Goal: Task Accomplishment & Management: Use online tool/utility

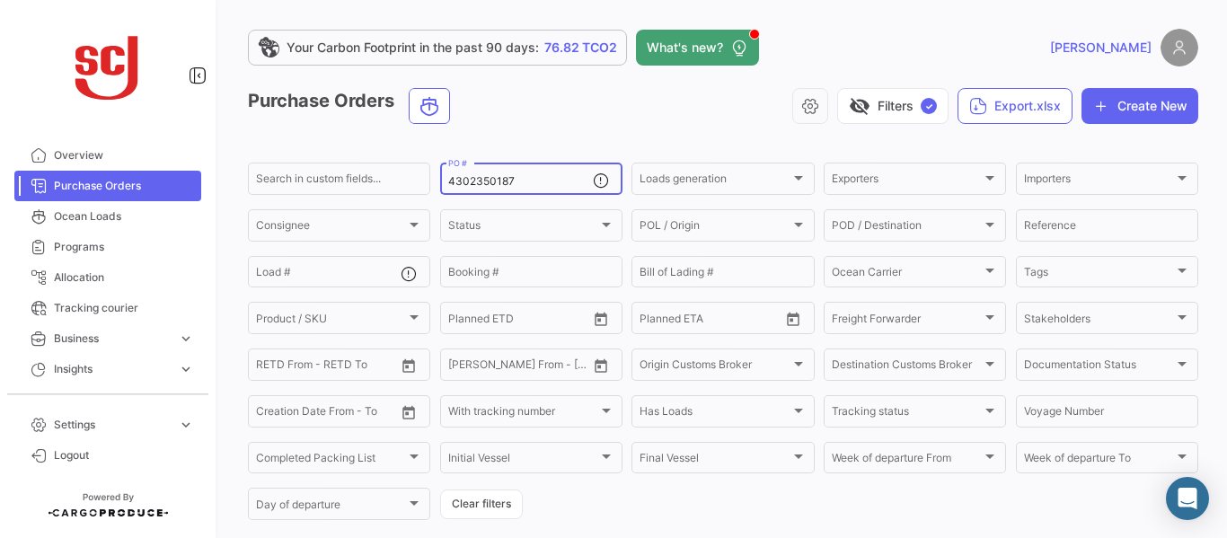
drag, startPoint x: 513, startPoint y: 178, endPoint x: 430, endPoint y: 181, distance: 82.7
click at [430, 181] on form "Search in custom fields... 4302350187 PO # Loads generation Loads generation Ex…" at bounding box center [723, 341] width 950 height 363
paste input "3700"
type input "4302353700"
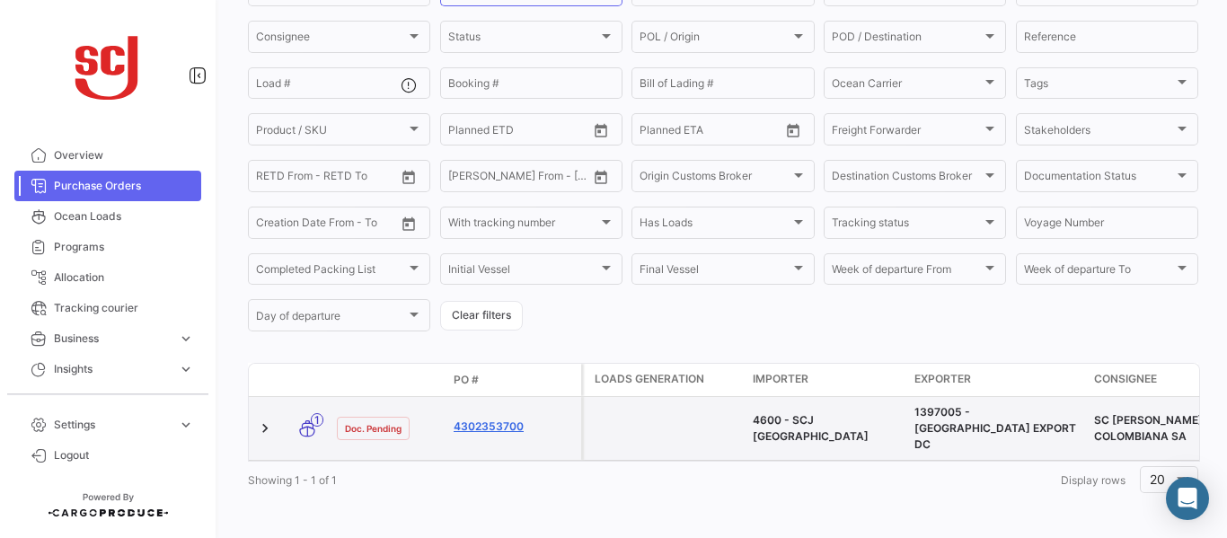
click at [515, 420] on link "4302353700" at bounding box center [514, 427] width 120 height 16
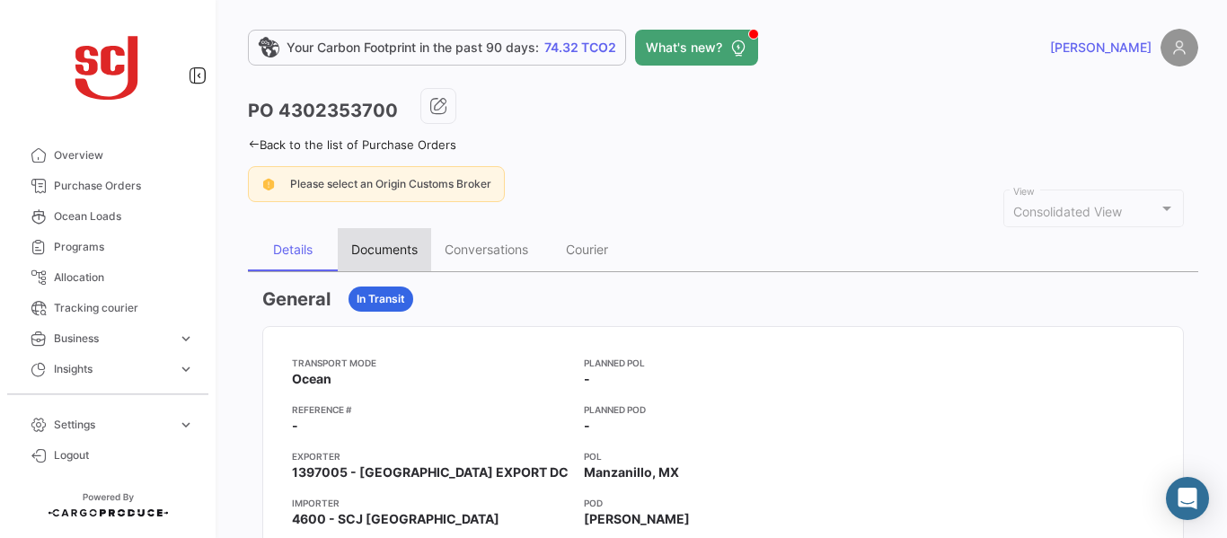
click at [392, 254] on div "Documents" at bounding box center [384, 249] width 66 height 15
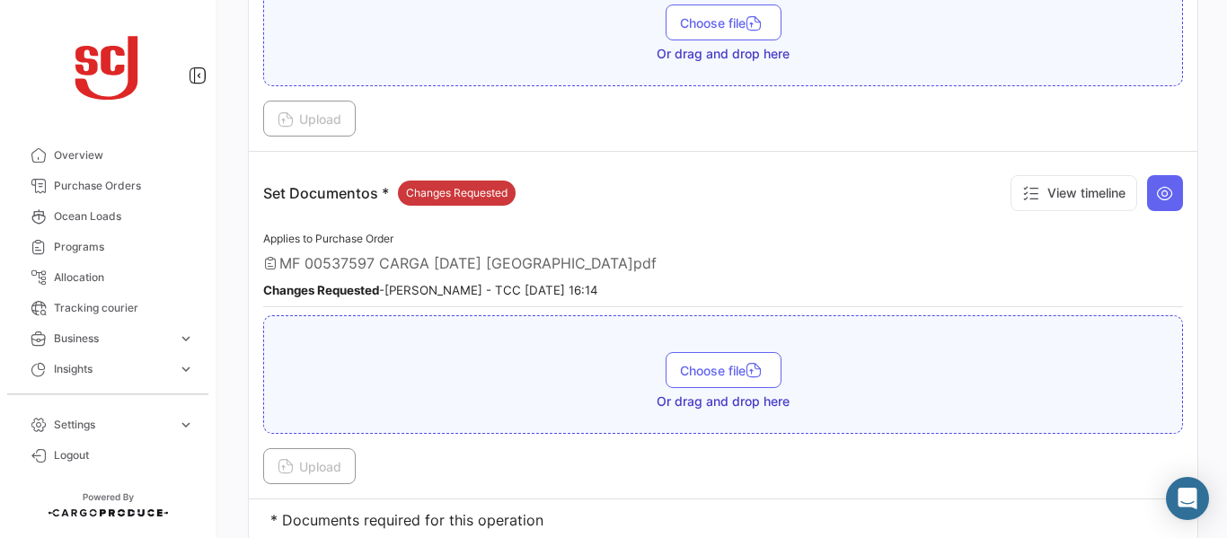
scroll to position [2426, 0]
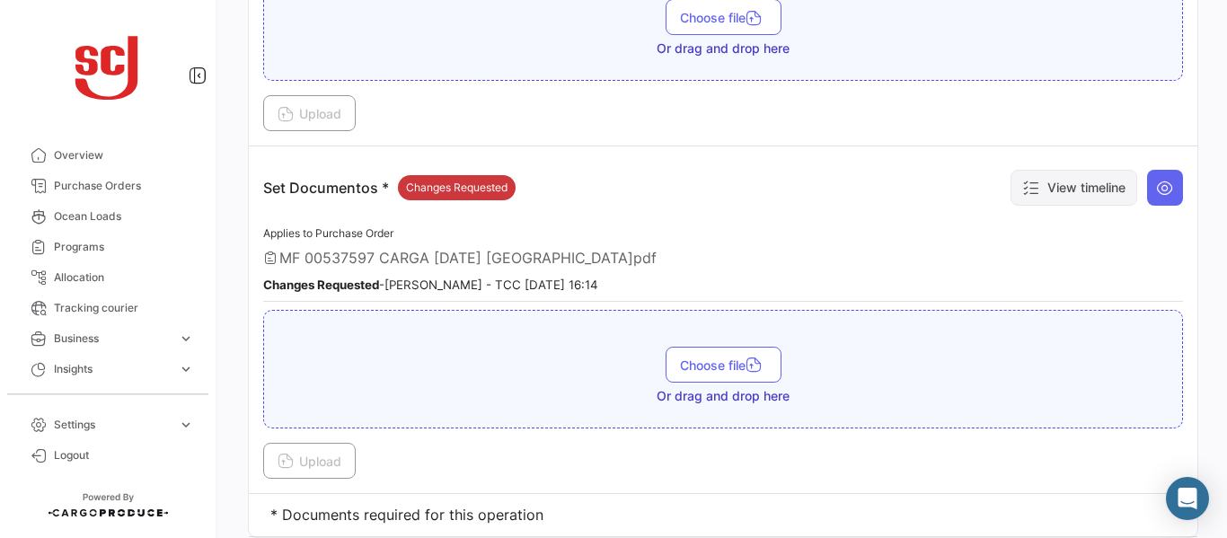
click at [1091, 194] on button "View timeline" at bounding box center [1073, 188] width 127 height 36
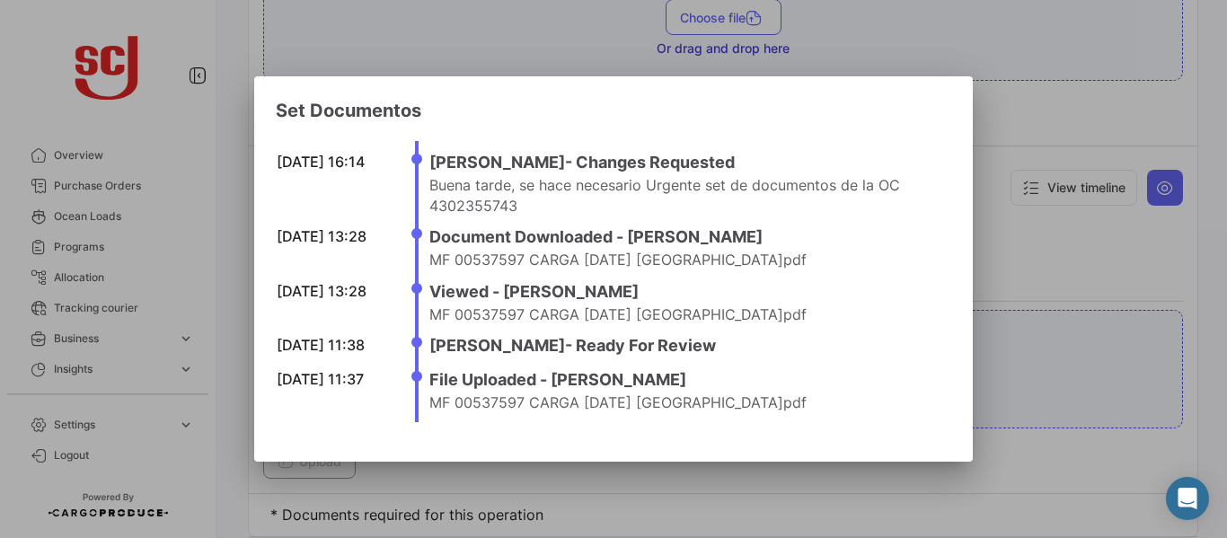
click at [1004, 236] on div at bounding box center [613, 269] width 1227 height 538
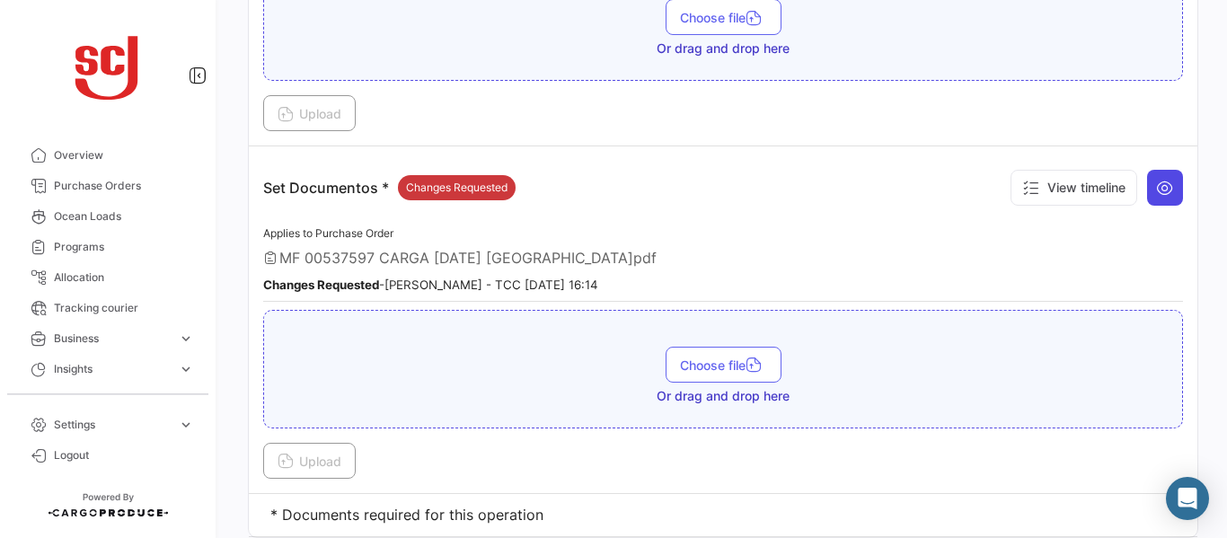
click at [1162, 181] on icon at bounding box center [1165, 188] width 18 height 18
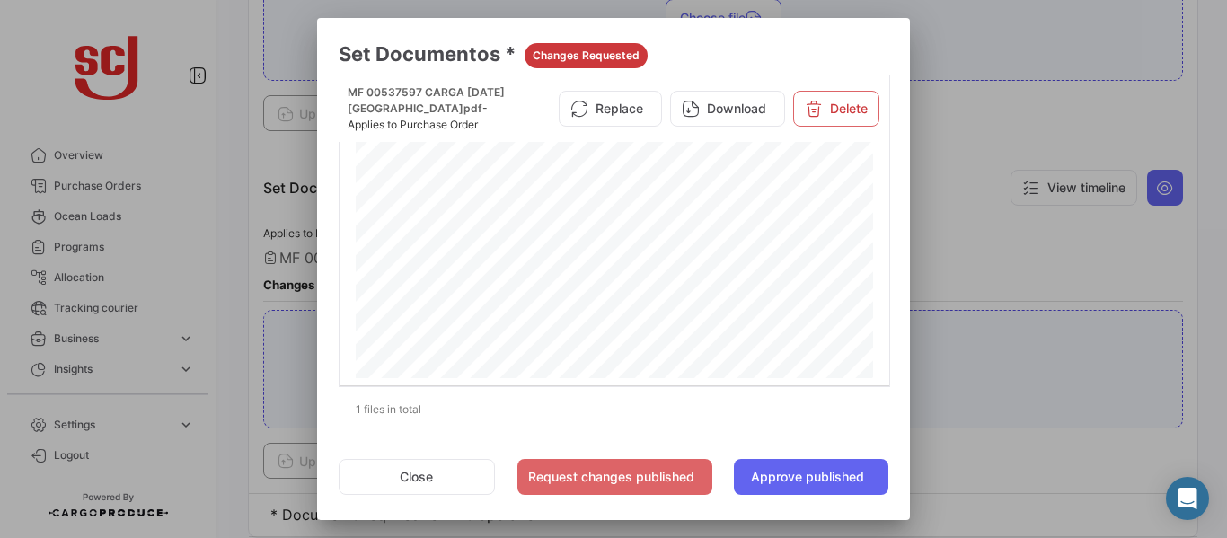
click at [972, 255] on div at bounding box center [613, 269] width 1227 height 538
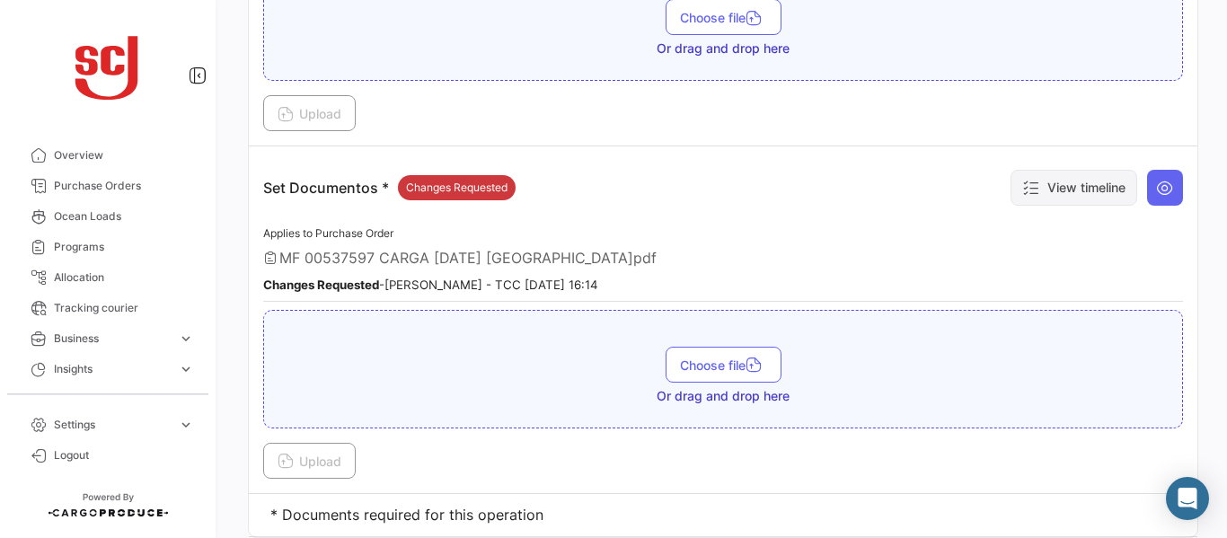
click at [1060, 199] on button "View timeline" at bounding box center [1073, 188] width 127 height 36
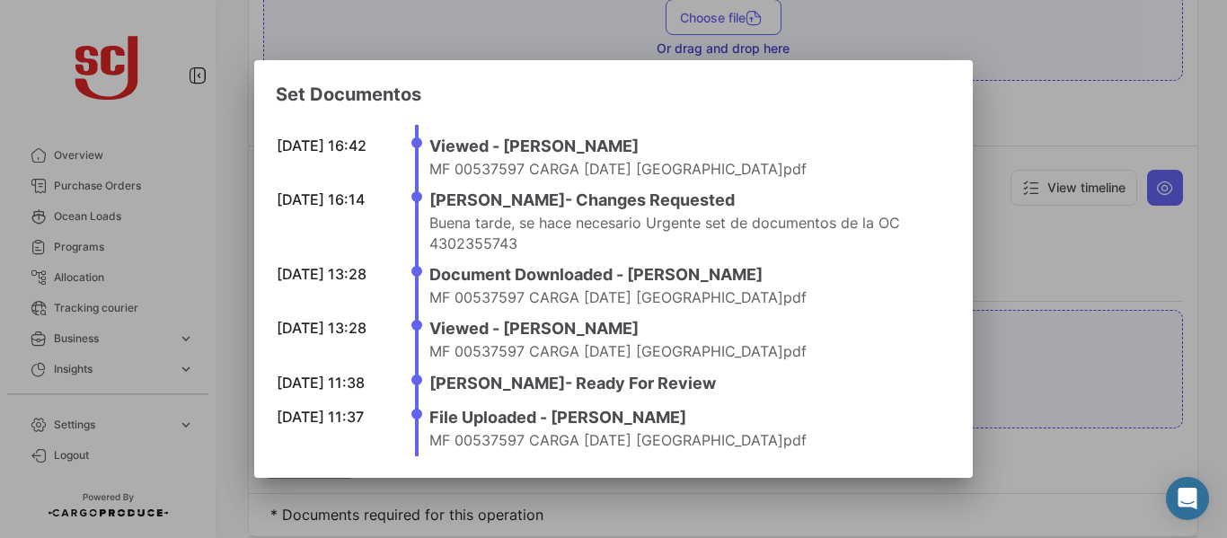
drag, startPoint x: 963, startPoint y: 188, endPoint x: 960, endPoint y: 244, distance: 56.7
click at [960, 244] on mat-dialog-content "[DATE] 16:42 Viewed - [PERSON_NAME] MF 00537597 CARGA [DATE] [GEOGRAPHIC_DATA]p…" at bounding box center [613, 281] width 719 height 349
click at [1028, 267] on div at bounding box center [613, 269] width 1227 height 538
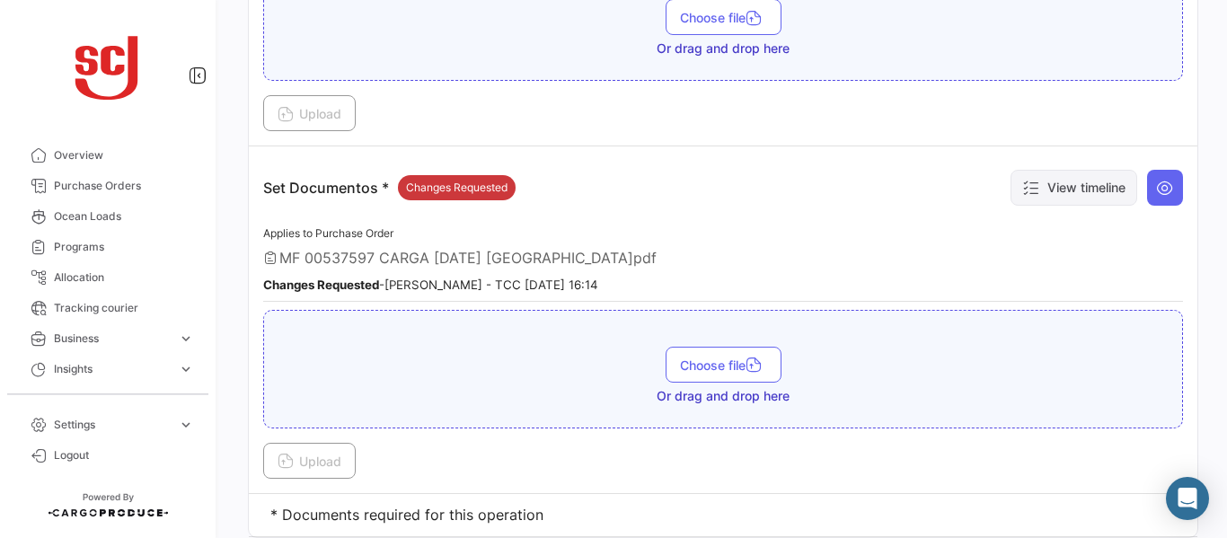
click at [1057, 177] on button "View timeline" at bounding box center [1073, 188] width 127 height 36
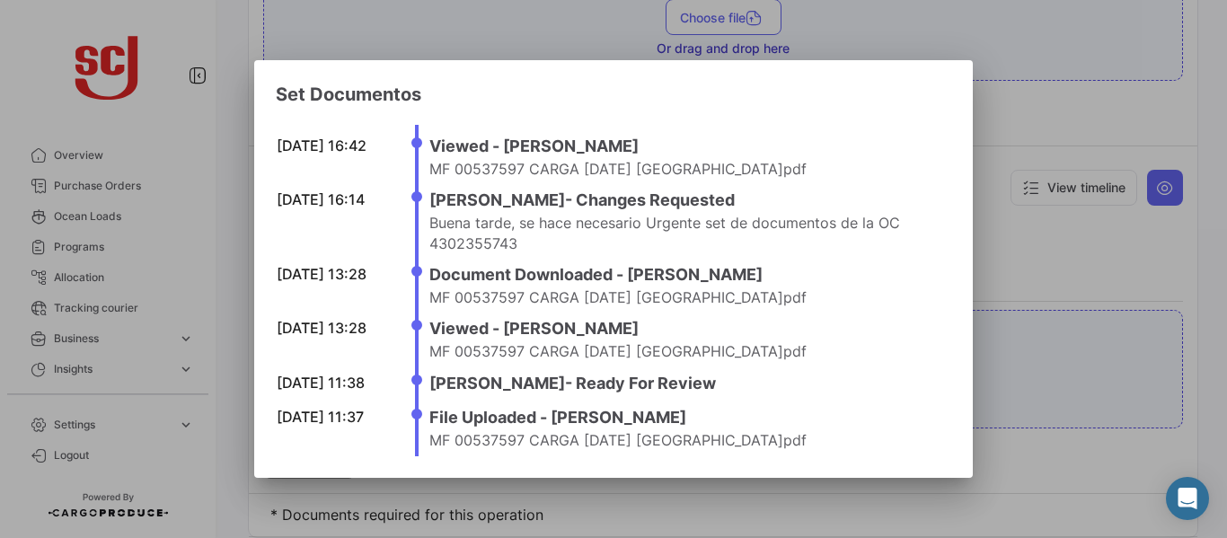
click at [981, 241] on div at bounding box center [613, 269] width 1227 height 538
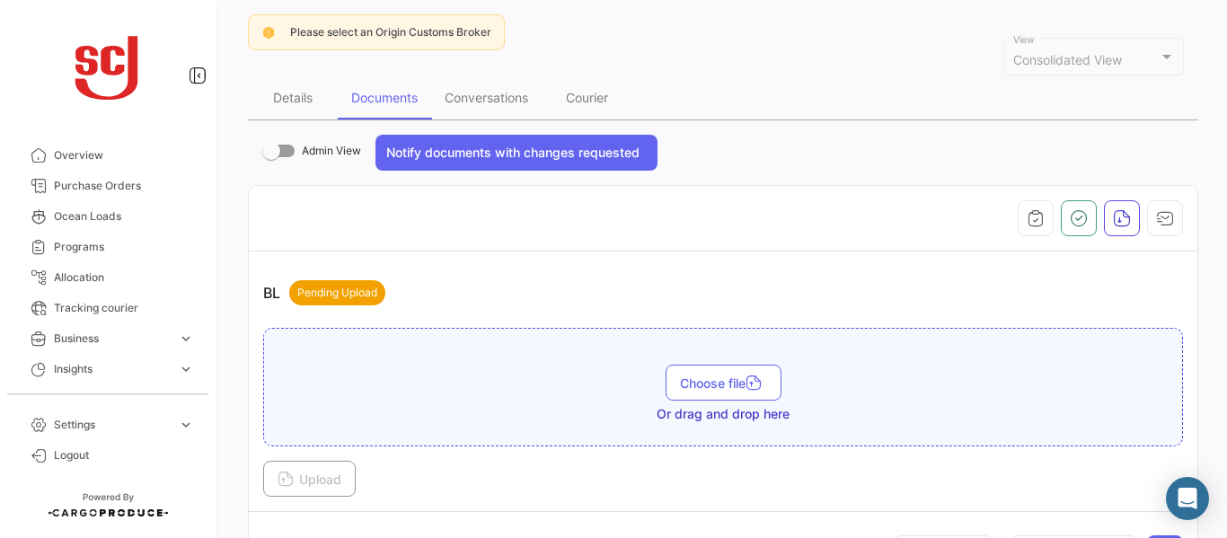
scroll to position [137, 0]
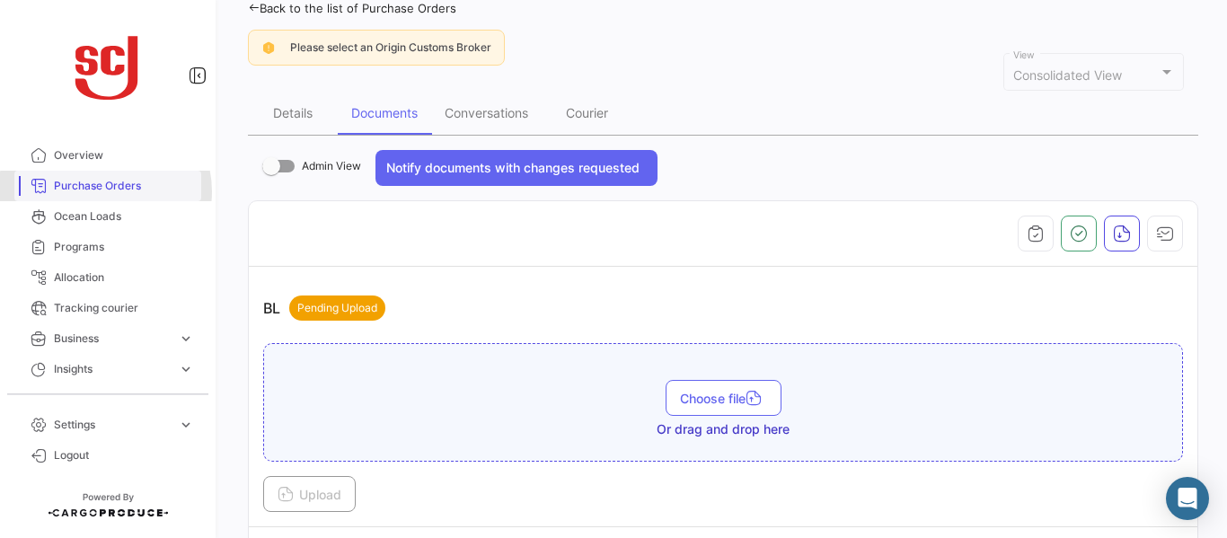
click at [105, 191] on span "Purchase Orders" at bounding box center [124, 186] width 140 height 16
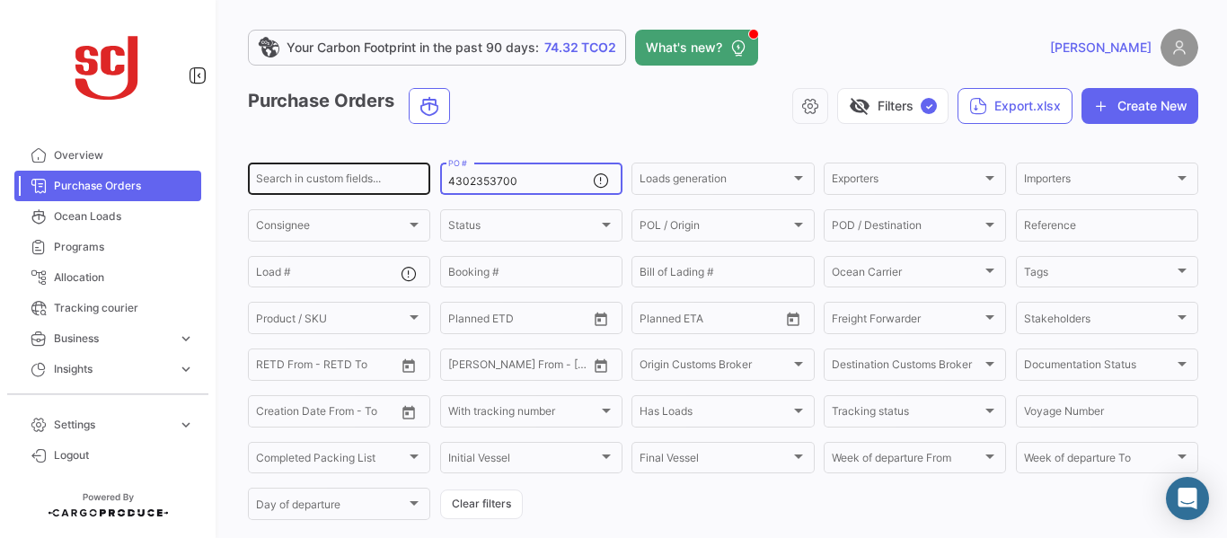
drag, startPoint x: 519, startPoint y: 182, endPoint x: 379, endPoint y: 191, distance: 140.4
click at [0, 0] on div "Search in custom fields... 4302353700 PO # Loads generation Loads generation Ex…" at bounding box center [0, 0] width 0 height 0
paste input "5743"
type input "4302355743"
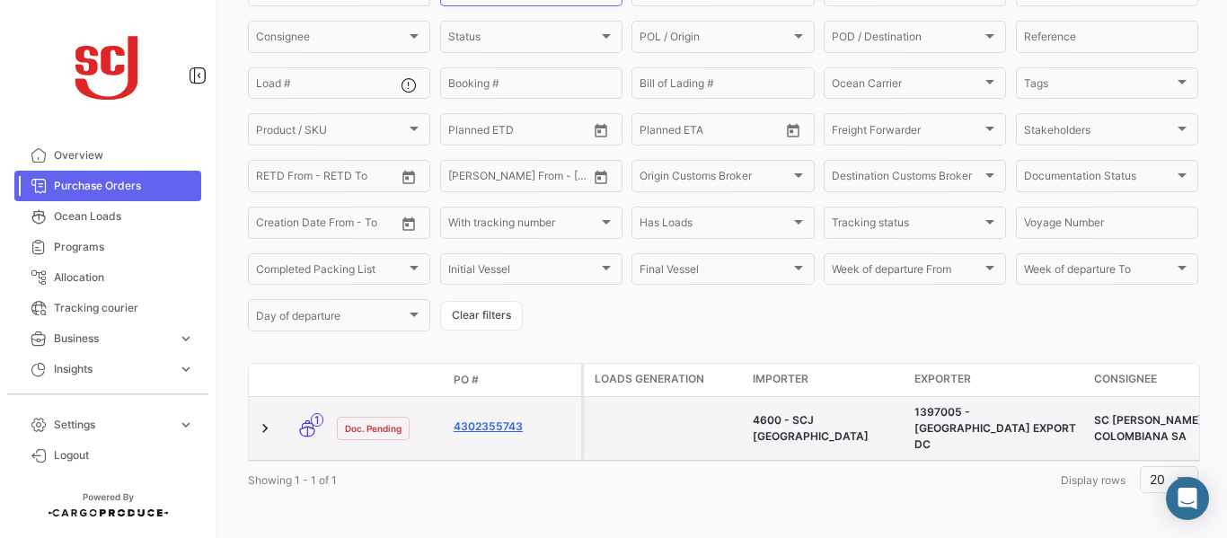
click at [488, 419] on link "4302355743" at bounding box center [514, 427] width 120 height 16
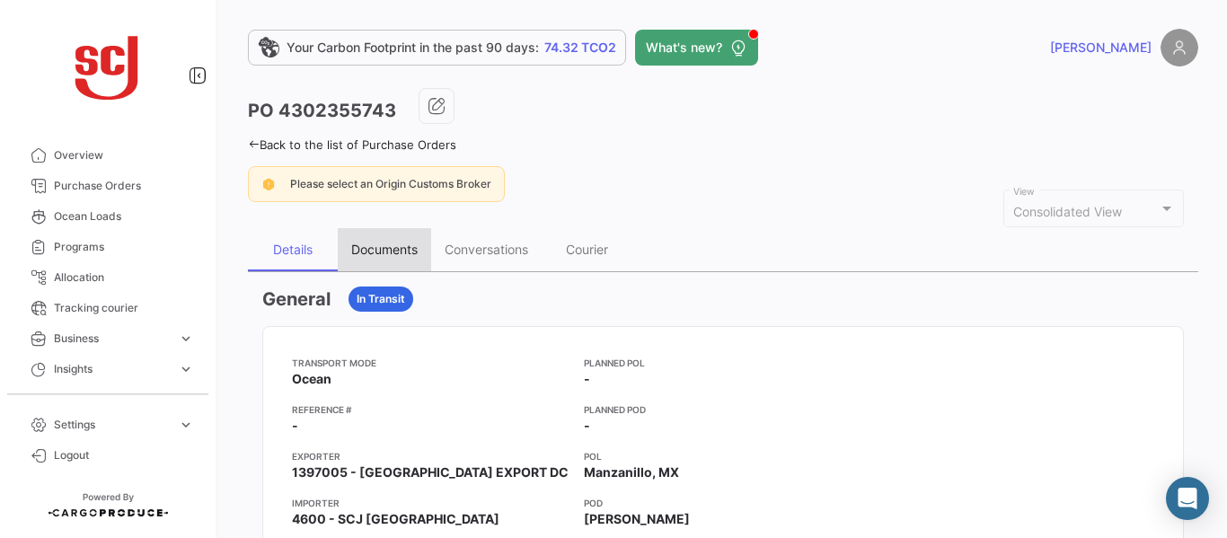
click at [380, 245] on div "Documents" at bounding box center [384, 249] width 66 height 15
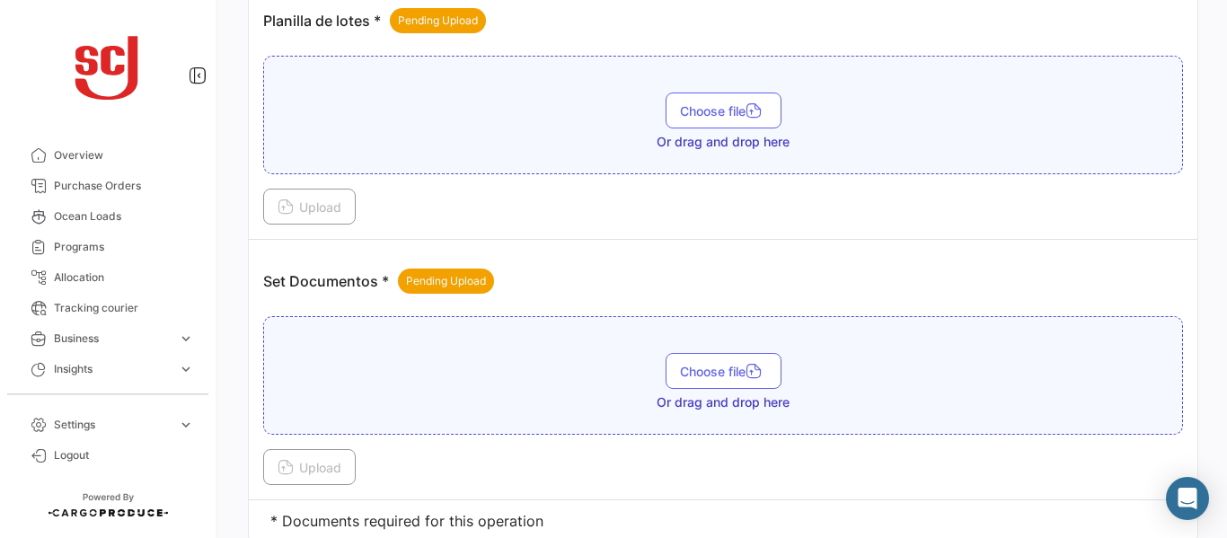
scroll to position [2296, 0]
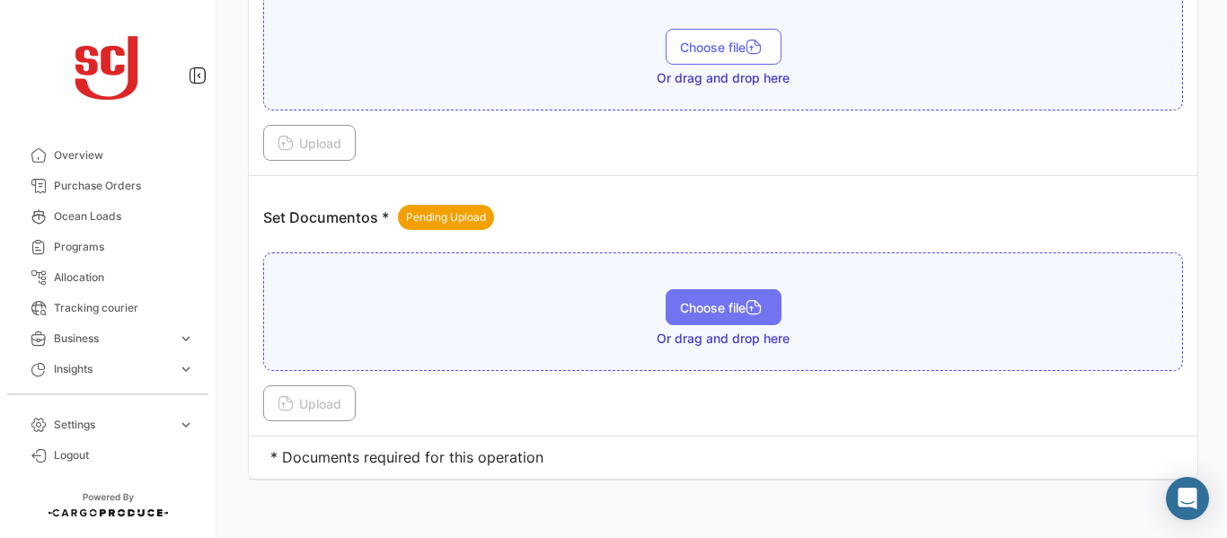
click at [700, 297] on button "Choose file" at bounding box center [724, 307] width 116 height 36
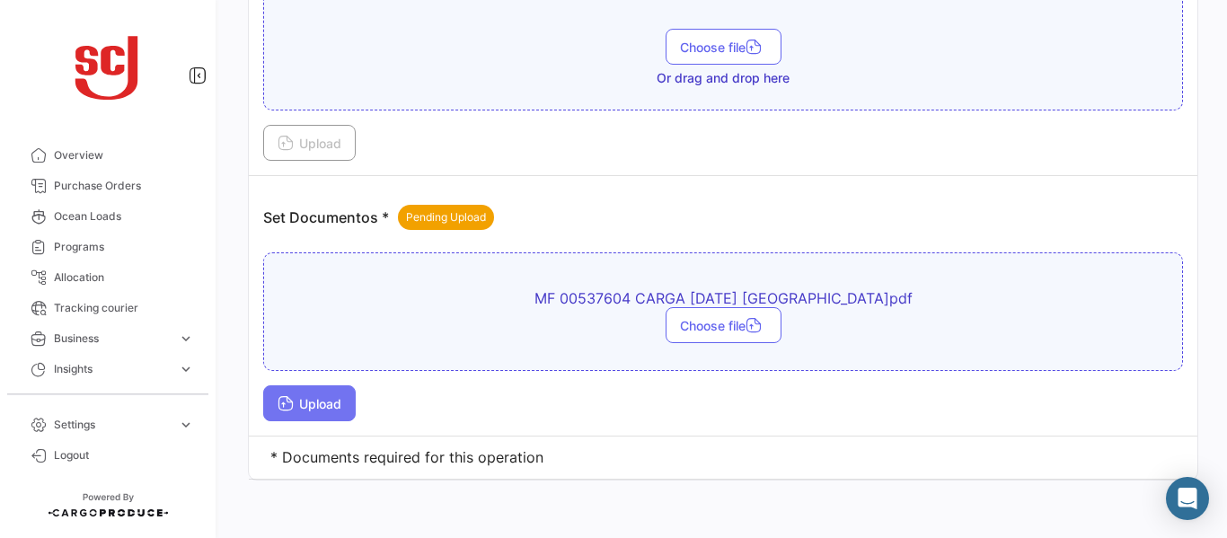
click at [305, 409] on span "Upload" at bounding box center [310, 403] width 64 height 15
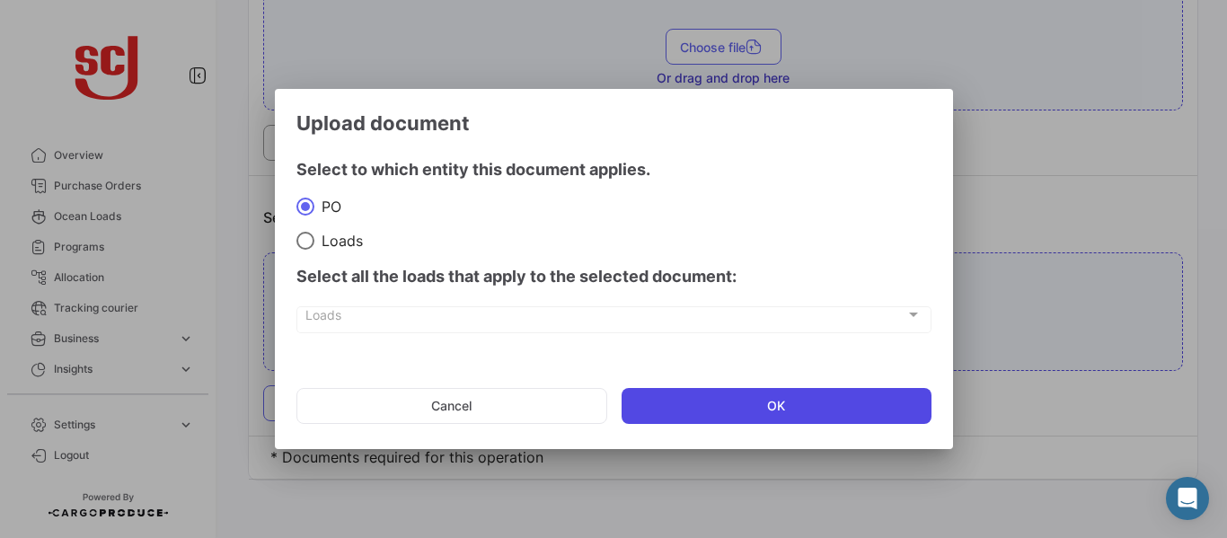
click at [699, 401] on button "OK" at bounding box center [777, 406] width 310 height 36
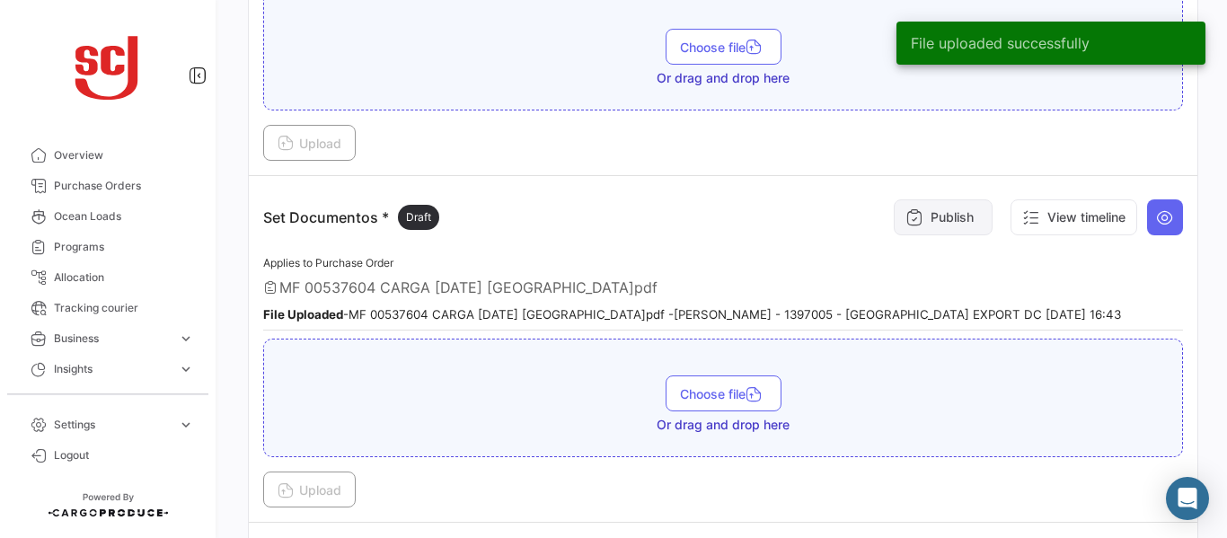
click at [949, 213] on button "Publish" at bounding box center [943, 217] width 99 height 36
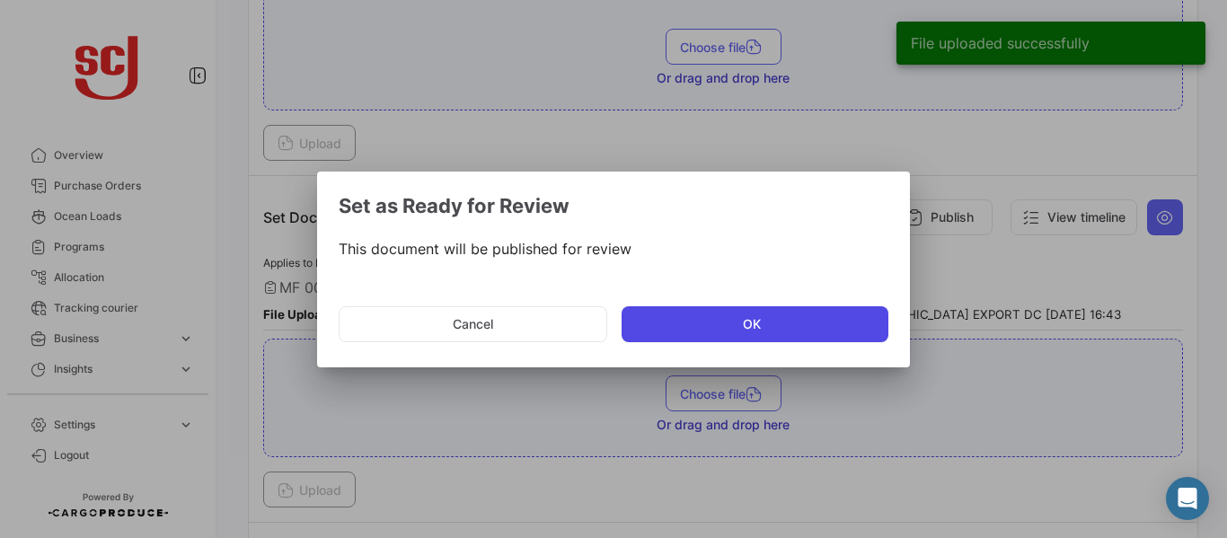
click at [719, 325] on button "OK" at bounding box center [755, 324] width 267 height 36
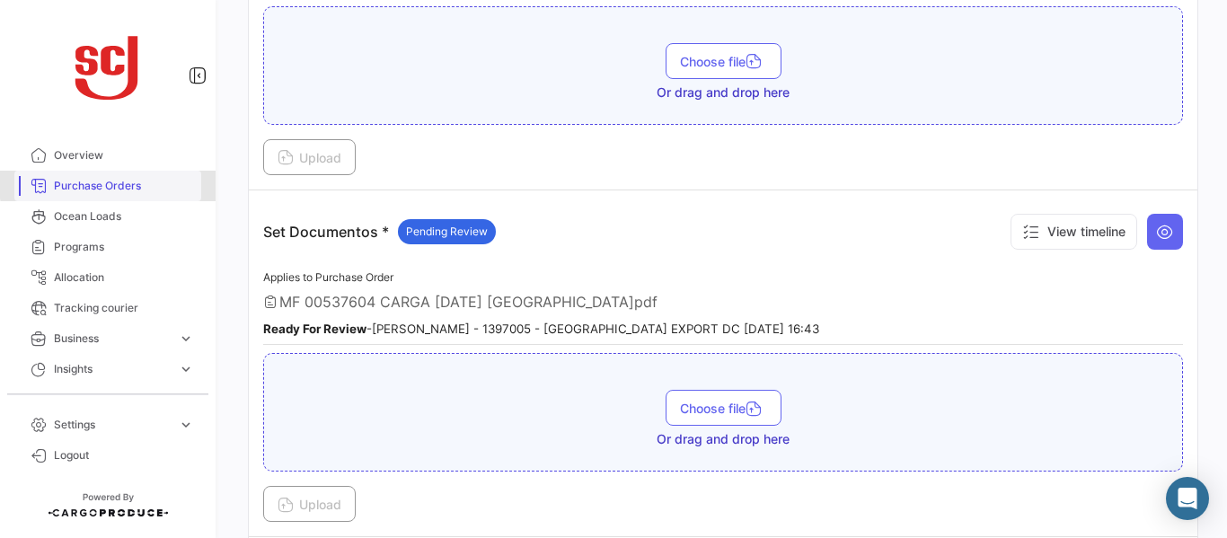
click at [128, 183] on span "Purchase Orders" at bounding box center [124, 186] width 140 height 16
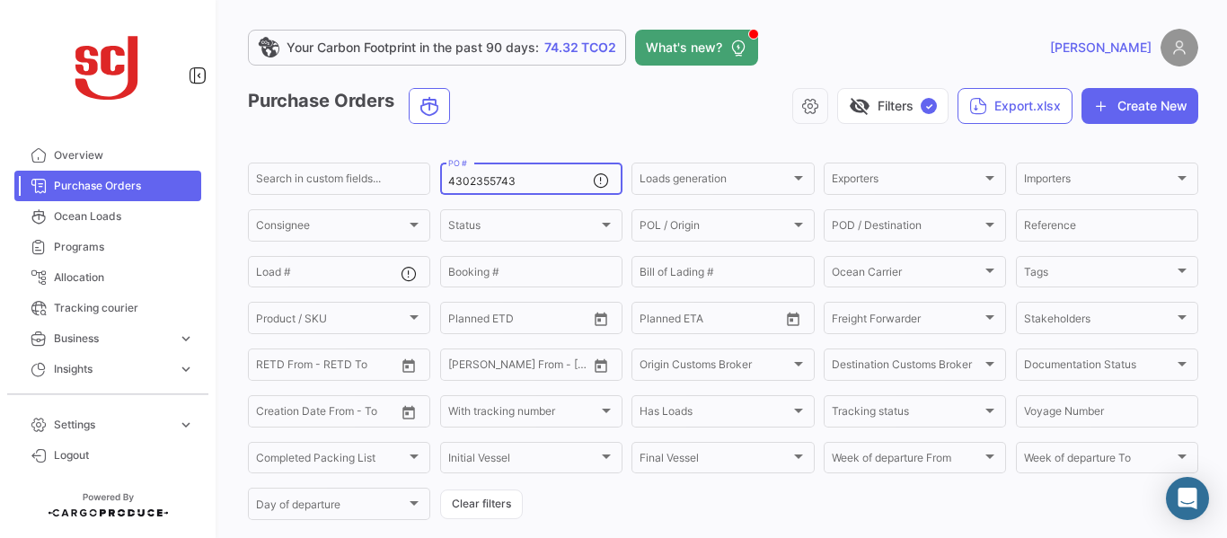
click at [531, 187] on input "4302355743" at bounding box center [520, 181] width 145 height 13
drag, startPoint x: 534, startPoint y: 181, endPoint x: 433, endPoint y: 184, distance: 101.5
click at [433, 184] on form "Search in custom fields... 4302355743 PO # Loads generation Loads generation Ex…" at bounding box center [723, 341] width 950 height 363
paste input "3700"
type input "4302353700"
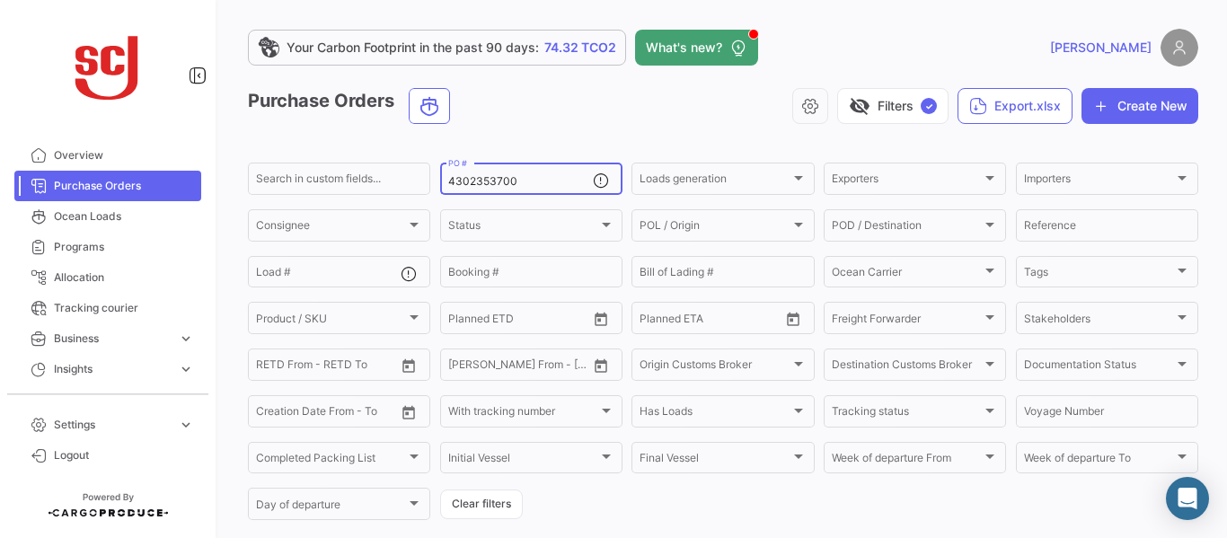
scroll to position [189, 0]
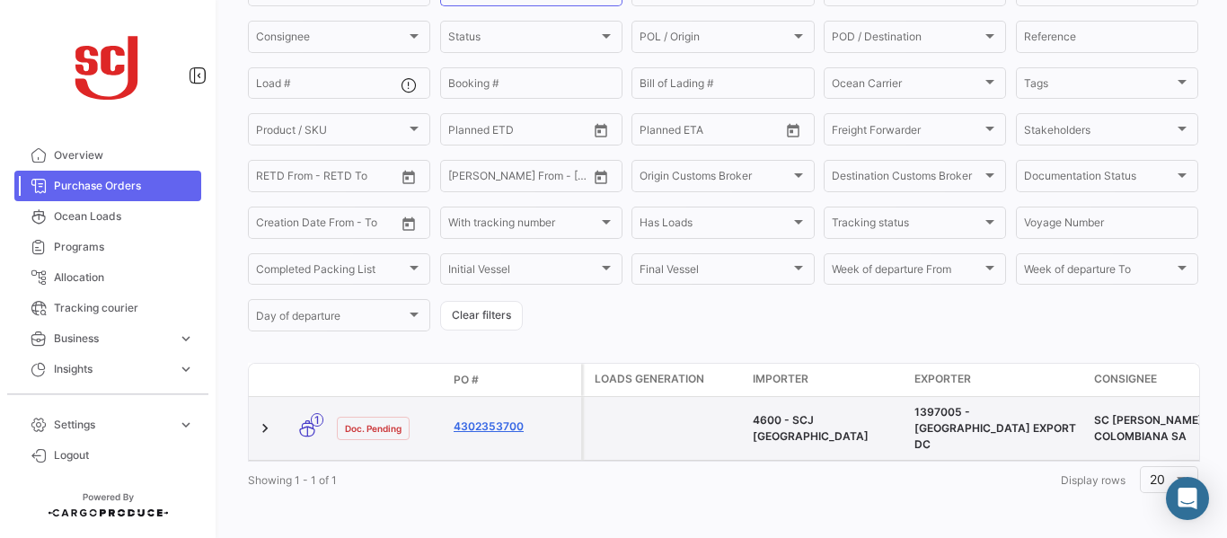
click at [492, 419] on link "4302353700" at bounding box center [514, 427] width 120 height 16
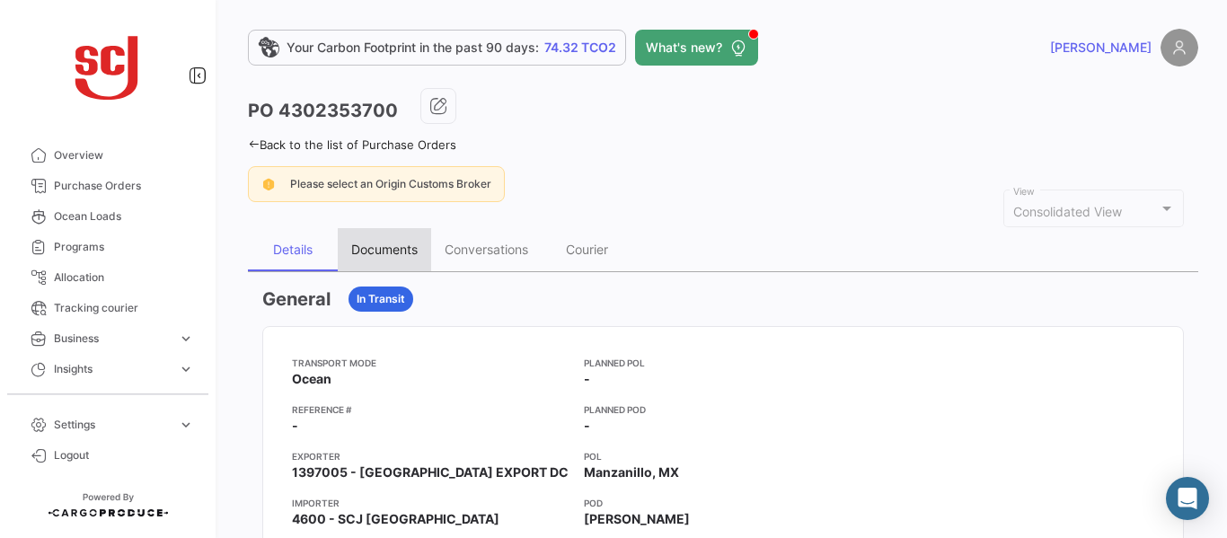
click at [403, 242] on div "Documents" at bounding box center [384, 249] width 66 height 15
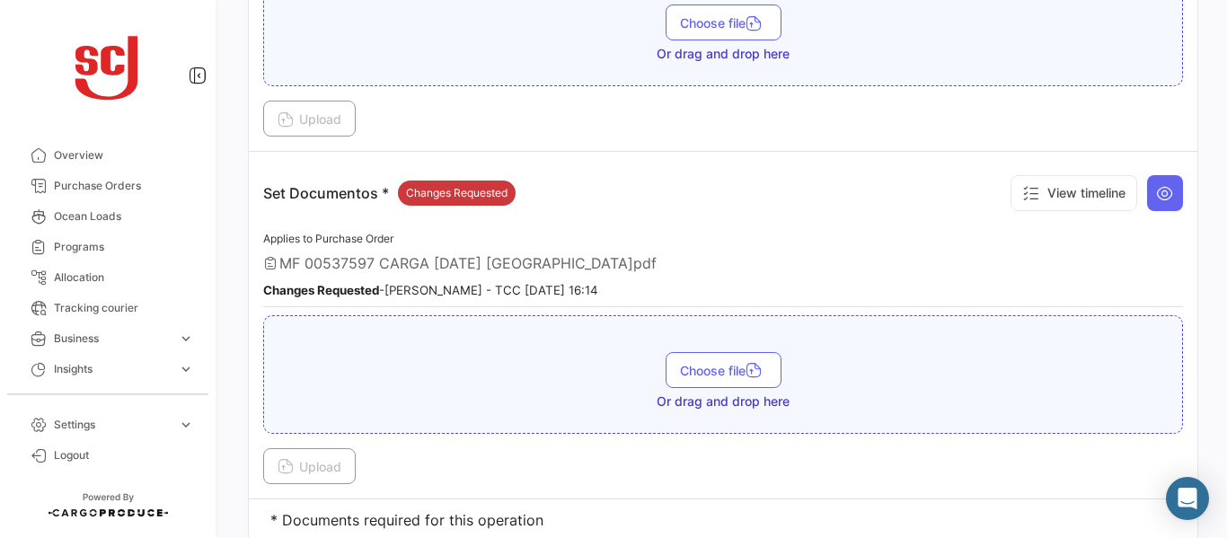
scroll to position [2484, 0]
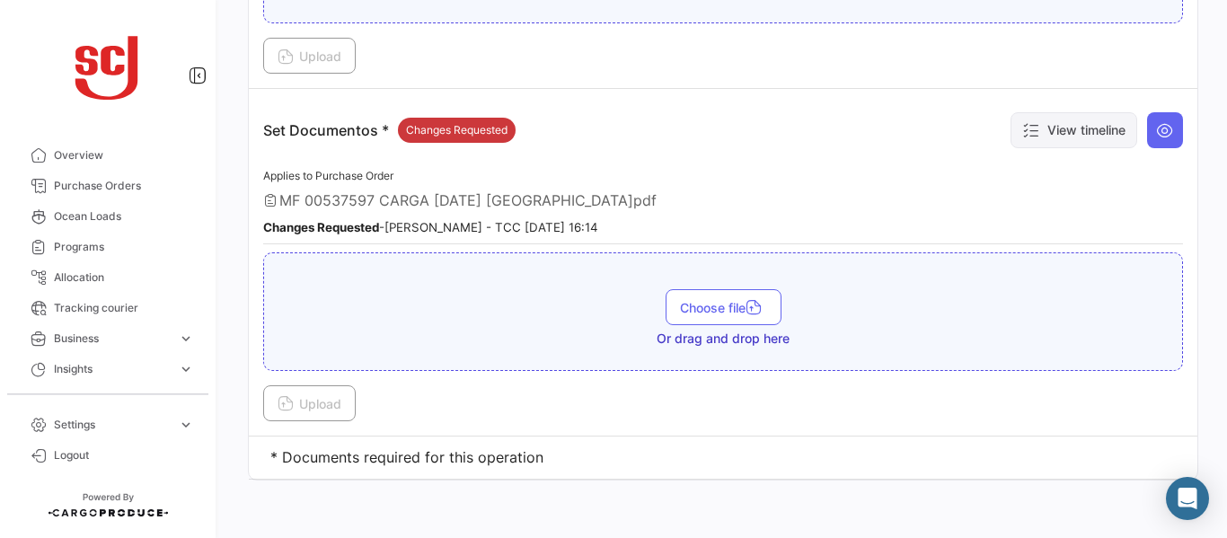
click at [1076, 136] on button "View timeline" at bounding box center [1073, 130] width 127 height 36
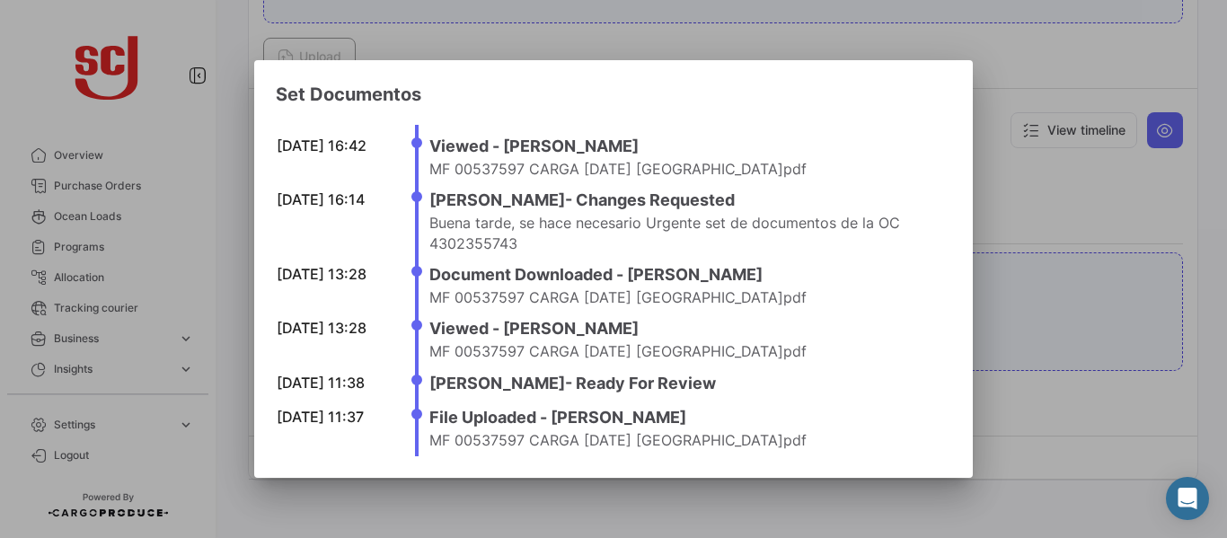
click at [981, 193] on div at bounding box center [613, 269] width 1227 height 538
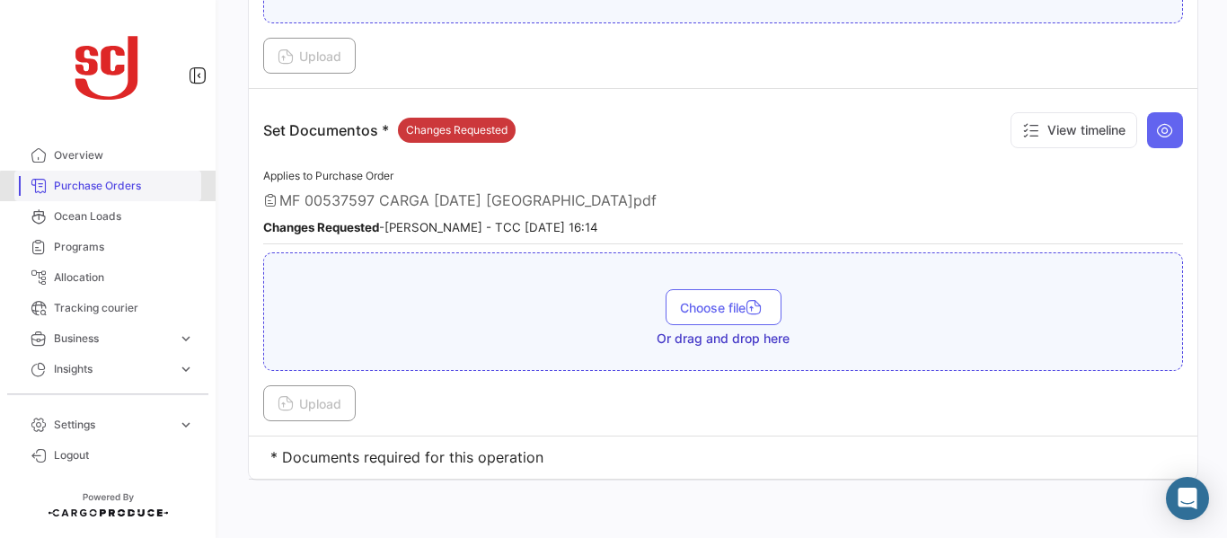
click at [128, 188] on span "Purchase Orders" at bounding box center [124, 186] width 140 height 16
